Goal: Information Seeking & Learning: Understand process/instructions

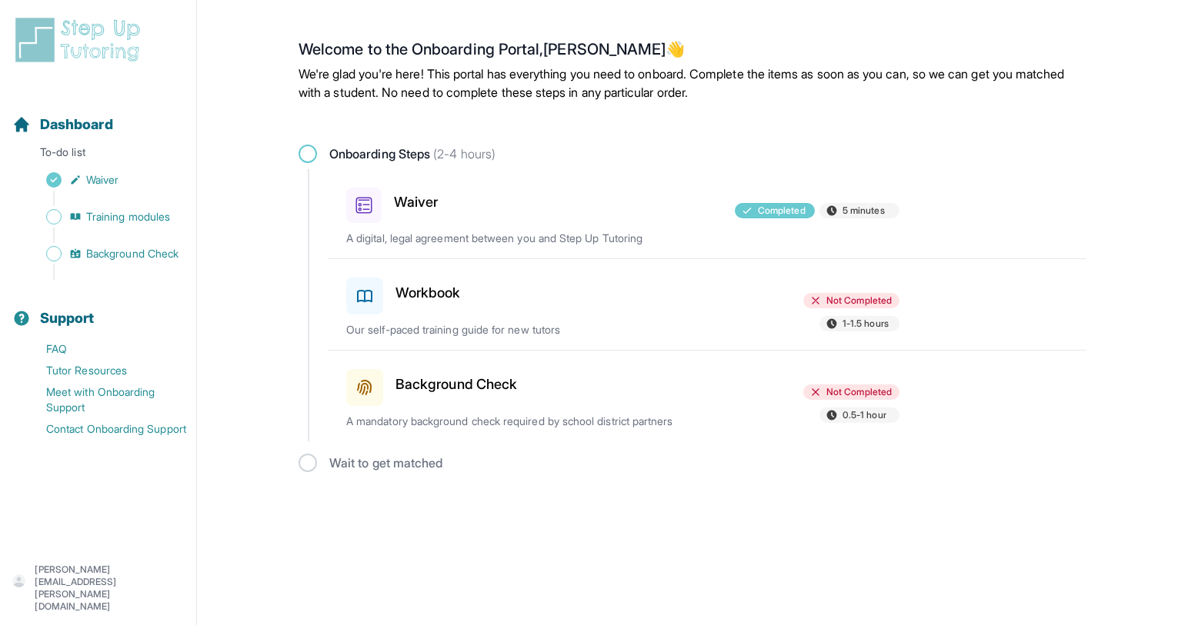
click at [442, 387] on h3 "Background Check" at bounding box center [456, 385] width 122 height 22
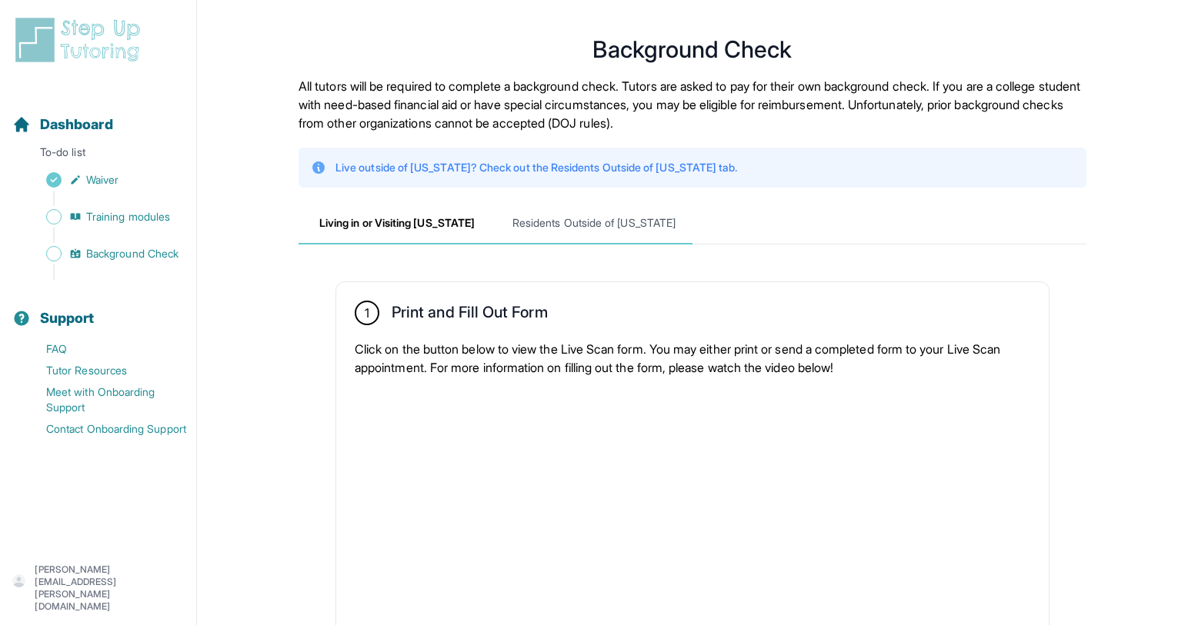
click at [605, 222] on span "Residents Outside of [US_STATE]" at bounding box center [593, 224] width 197 height 42
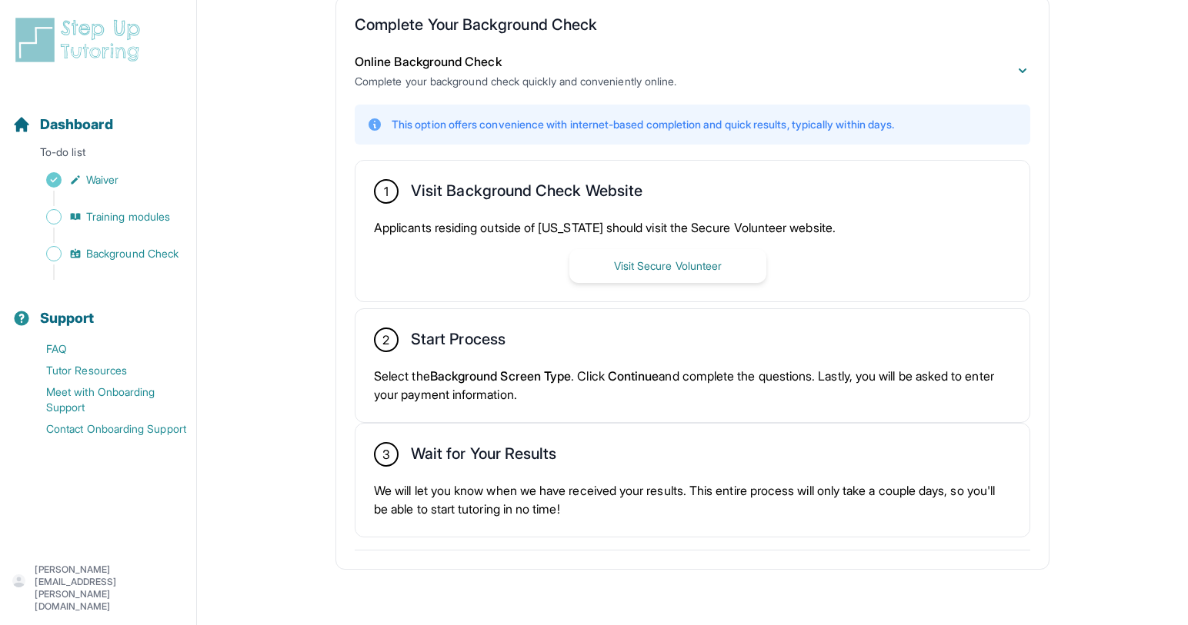
scroll to position [287, 0]
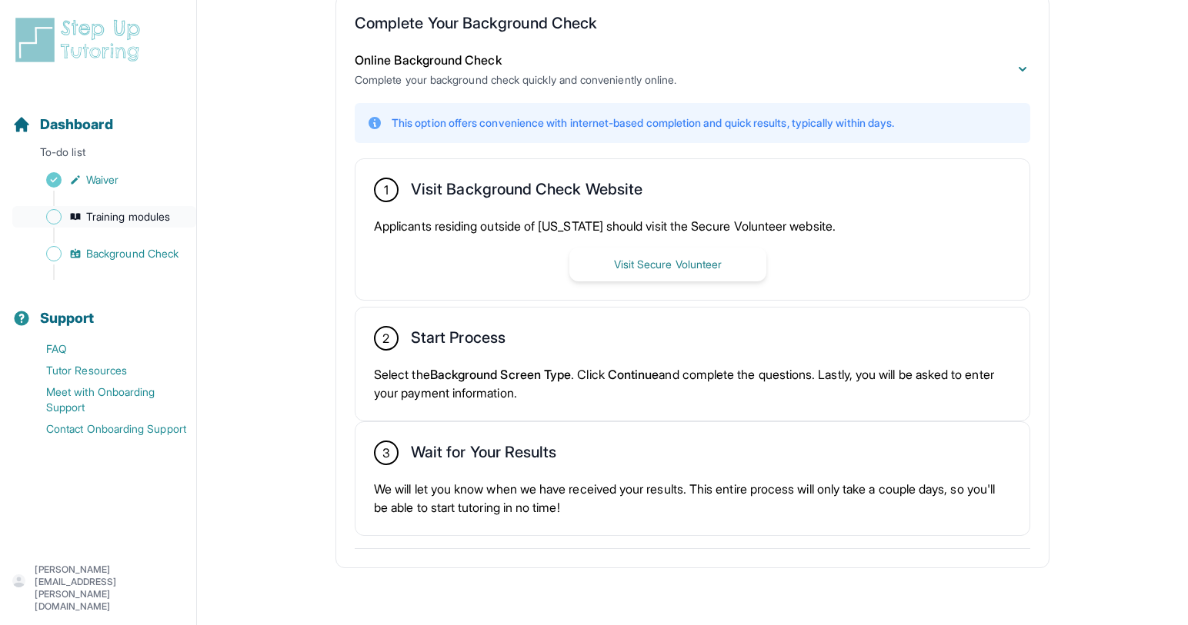
click at [132, 219] on span "Training modules" at bounding box center [128, 216] width 84 height 15
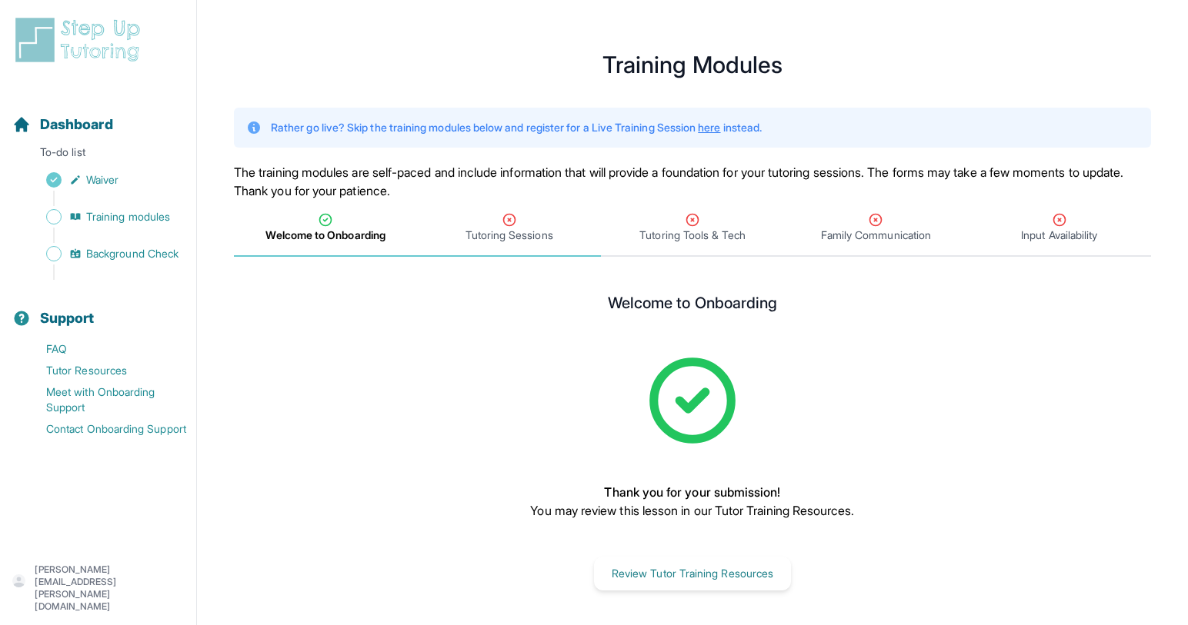
click at [516, 238] on span "Tutoring Sessions" at bounding box center [509, 235] width 88 height 15
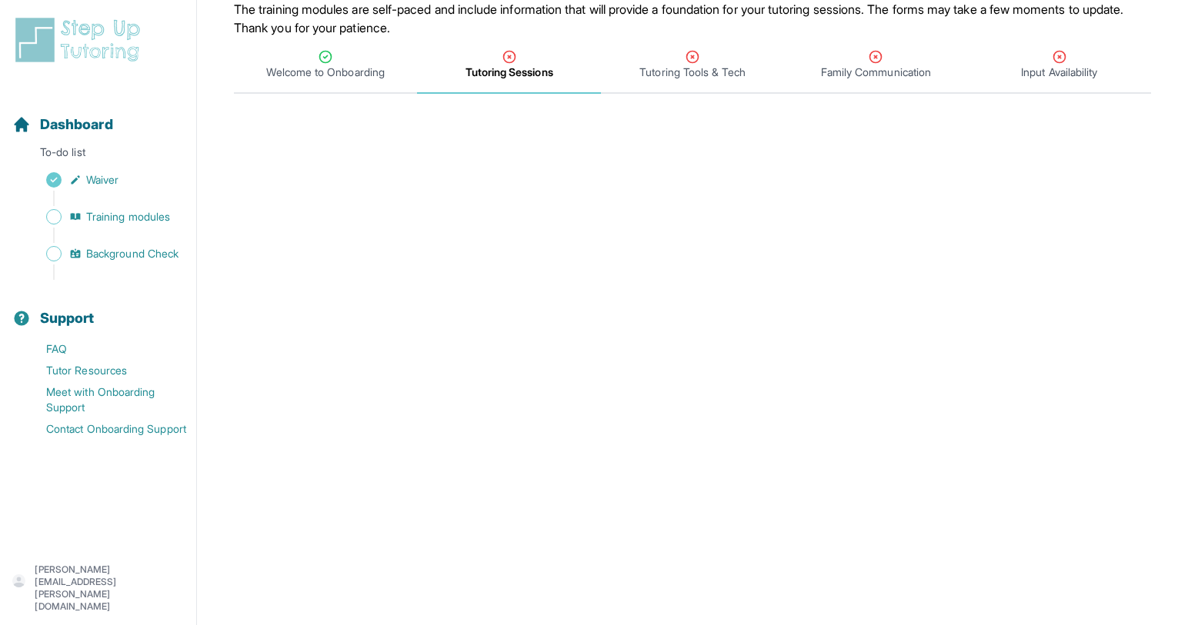
scroll to position [185, 0]
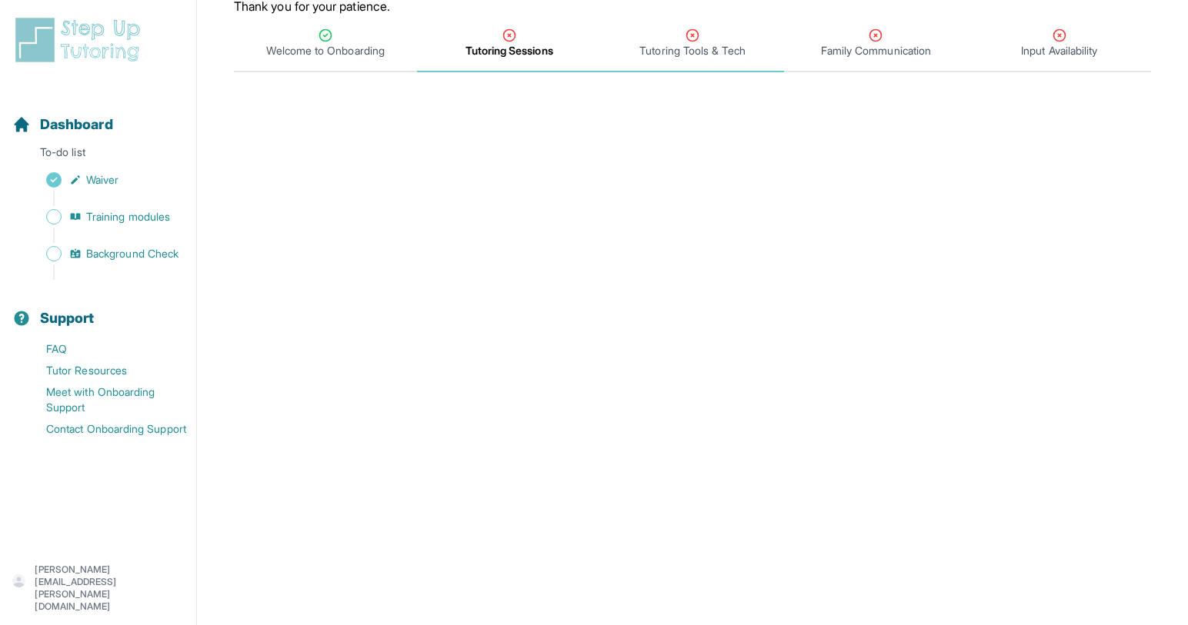
click at [688, 43] on span "Tutoring Tools & Tech" at bounding box center [691, 50] width 105 height 15
click at [545, 55] on span "Tutoring Sessions" at bounding box center [509, 50] width 88 height 15
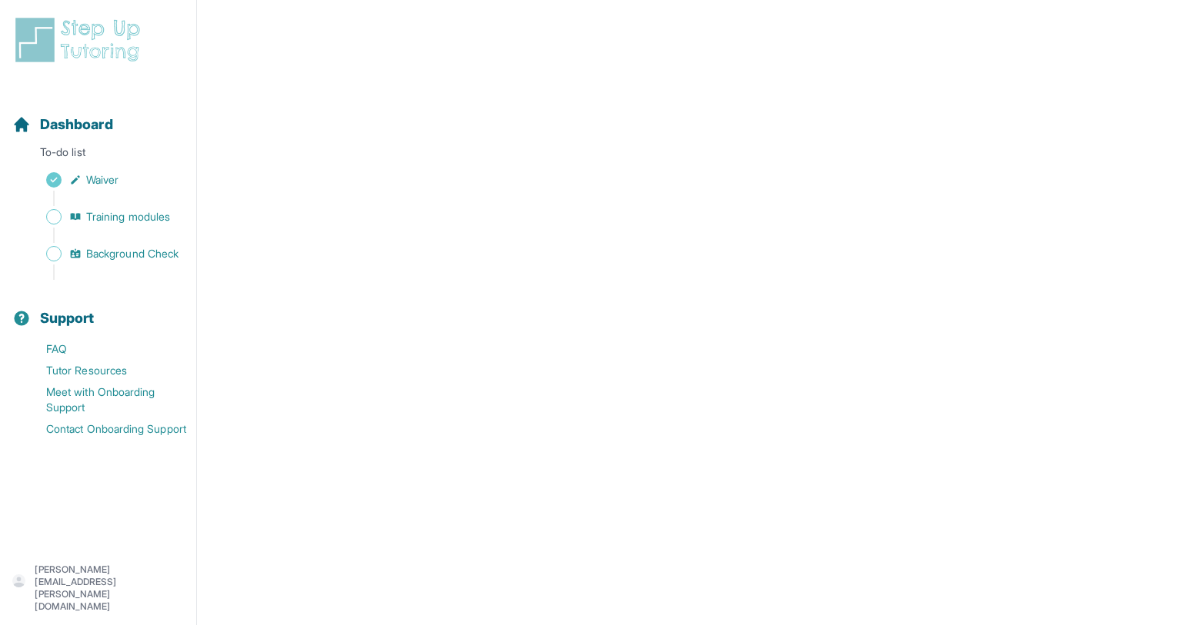
scroll to position [0, 0]
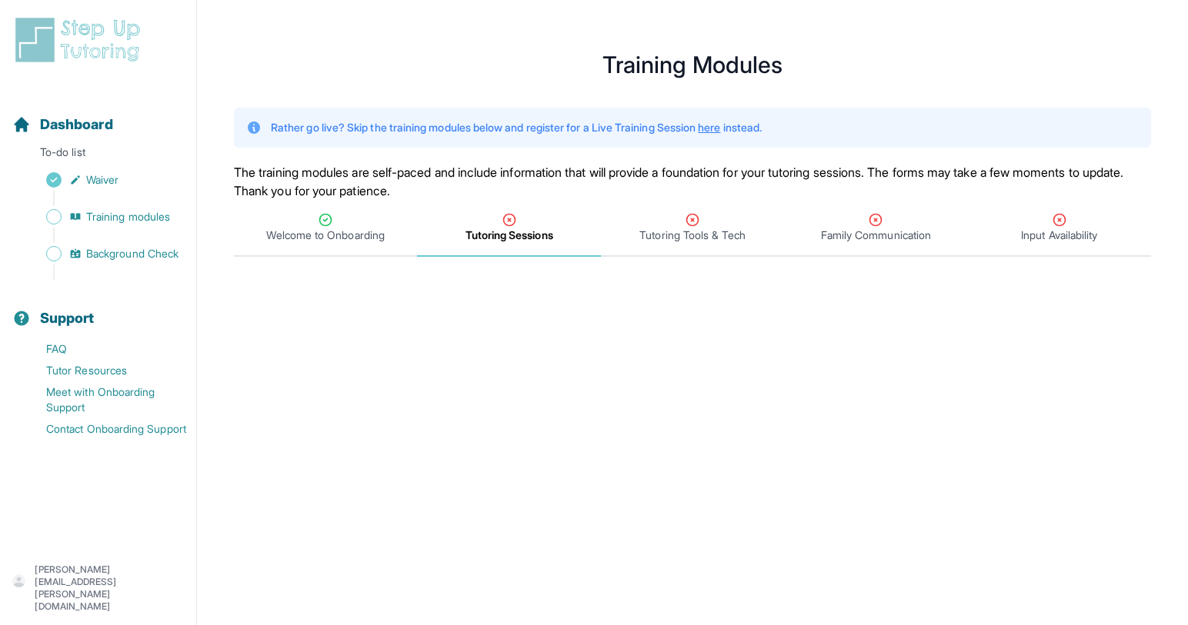
click at [517, 238] on span "Tutoring Sessions" at bounding box center [509, 235] width 88 height 15
click at [362, 228] on span "Welcome to Onboarding" at bounding box center [325, 235] width 118 height 15
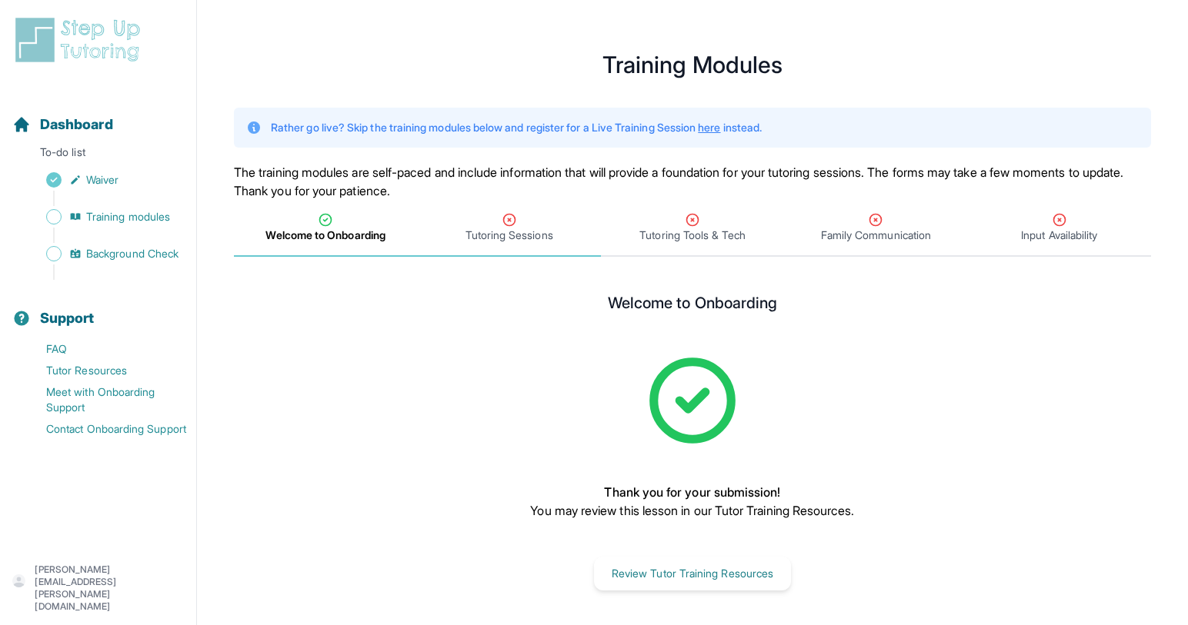
click at [492, 230] on span "Tutoring Sessions" at bounding box center [509, 235] width 88 height 15
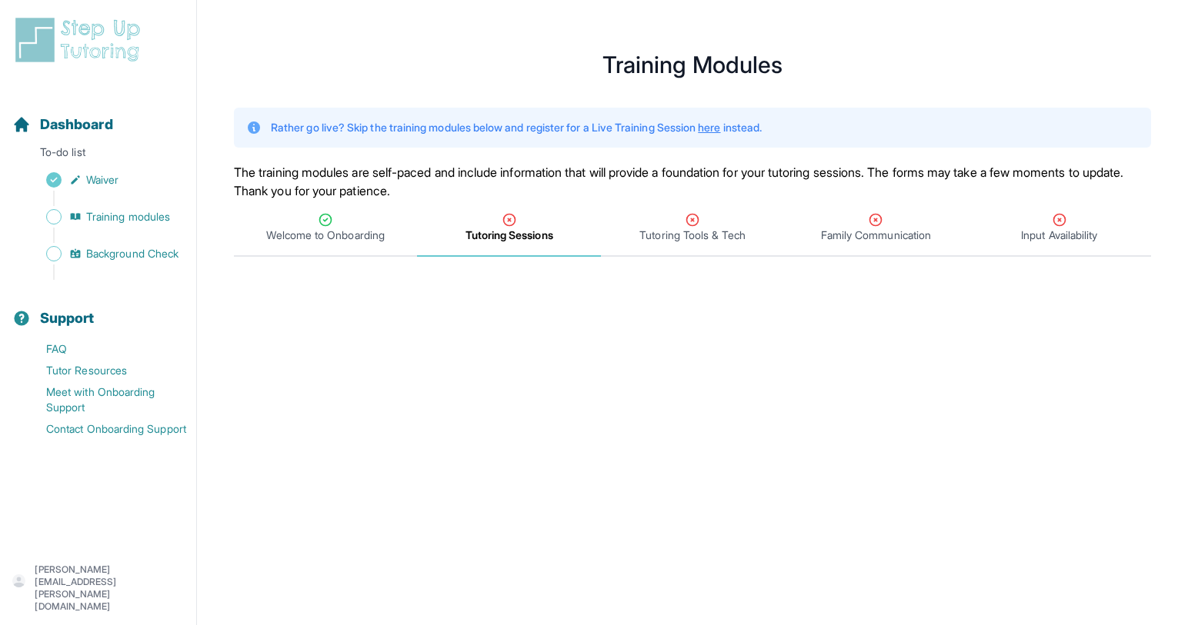
click at [720, 128] on link "here" at bounding box center [709, 127] width 22 height 13
